Goal: Navigation & Orientation: Find specific page/section

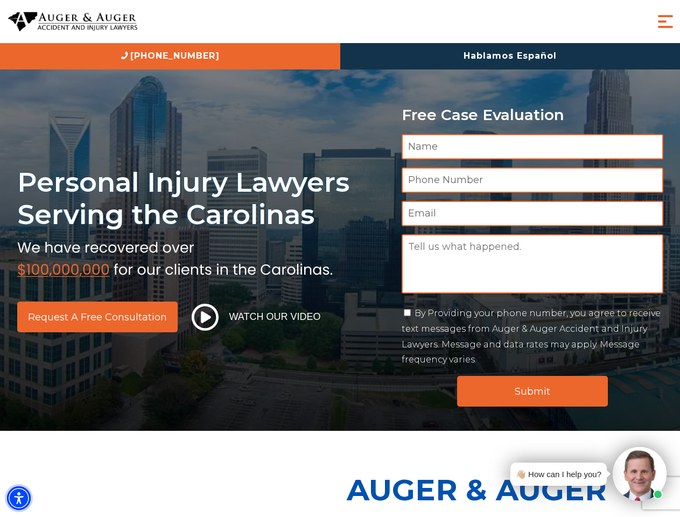
click at [19, 498] on img "Accessibility Menu" at bounding box center [19, 498] width 24 height 24
